Goal: Transaction & Acquisition: Purchase product/service

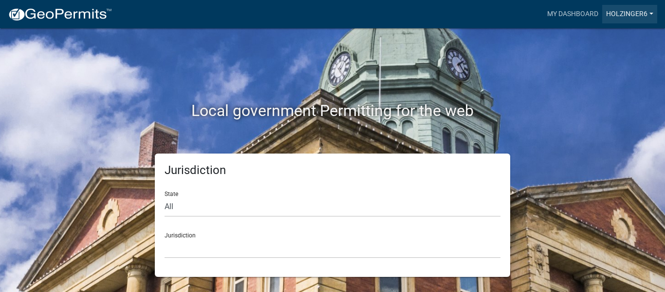
click at [625, 13] on link "Holzinger6" at bounding box center [629, 14] width 55 height 18
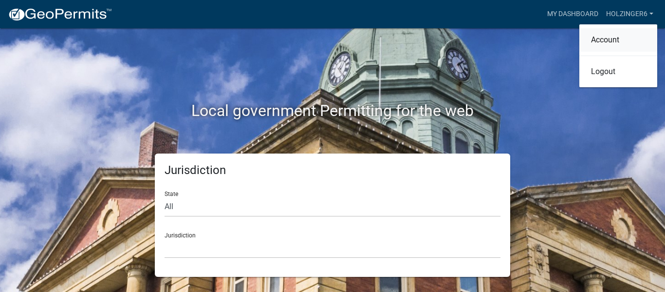
click at [612, 41] on link "Account" at bounding box center [618, 39] width 78 height 23
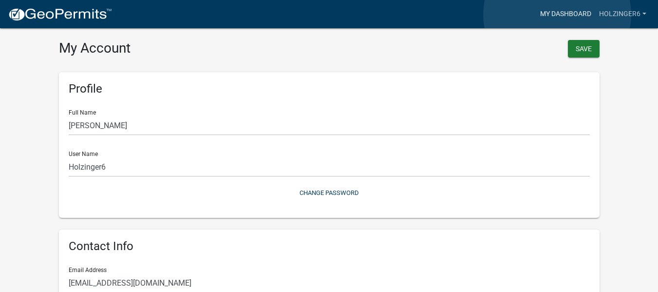
click at [557, 15] on link "My Dashboard" at bounding box center [565, 14] width 59 height 18
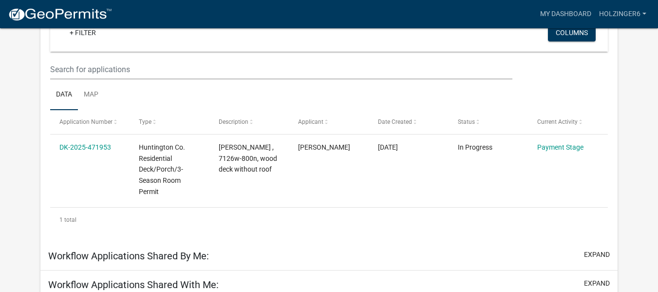
scroll to position [132, 0]
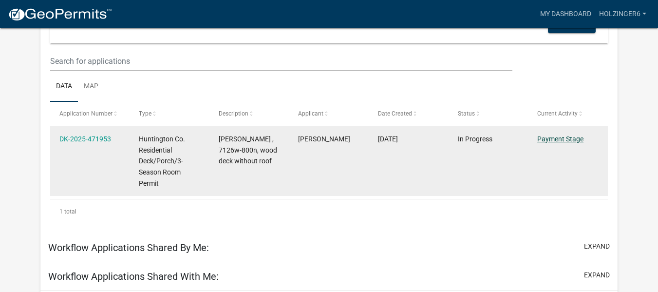
click at [542, 138] on link "Payment Stage" at bounding box center [560, 139] width 46 height 8
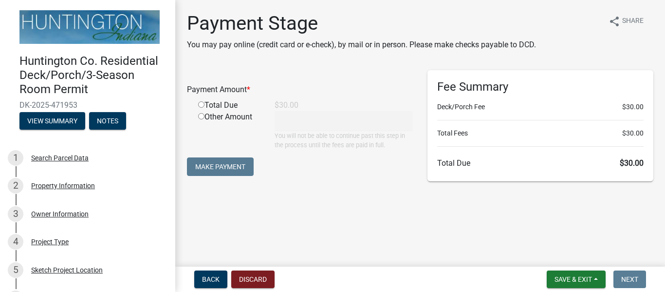
click at [201, 102] on input "radio" at bounding box center [201, 104] width 6 height 6
radio input "true"
type input "30"
click at [217, 166] on button "Make Payment" at bounding box center [220, 166] width 67 height 18
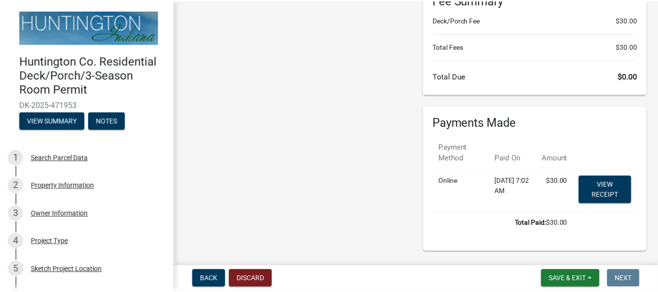
scroll to position [114, 0]
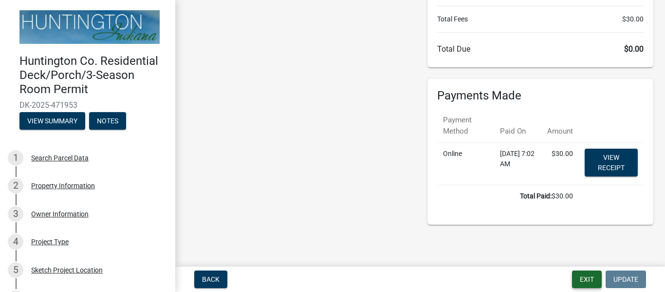
click at [586, 277] on button "Exit" at bounding box center [587, 279] width 30 height 18
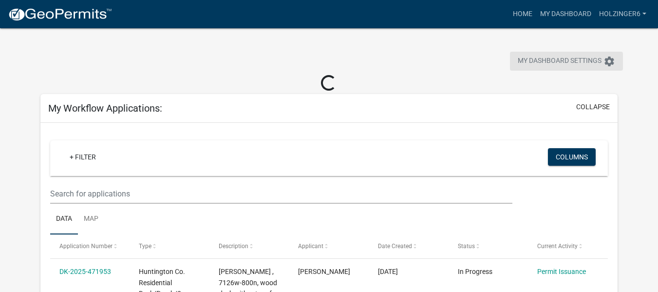
drag, startPoint x: 513, startPoint y: 63, endPoint x: 568, endPoint y: -5, distance: 87.6
click at [568, 0] on html "Internet Explorer does NOT work with GeoPermits. Get a new browser for more sec…" at bounding box center [329, 146] width 658 height 292
